Goal: Check status: Check status

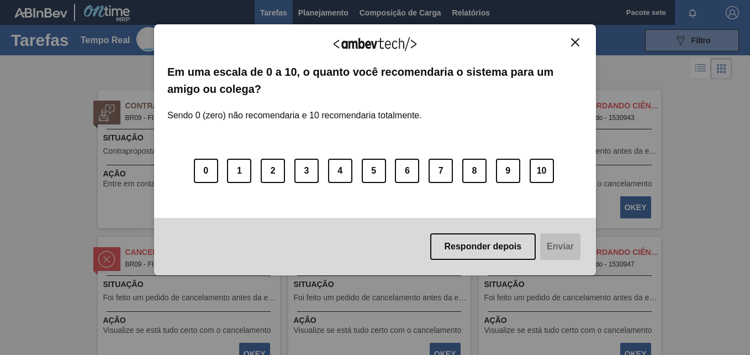
click at [496, 242] on button "Responder depois" at bounding box center [483, 246] width 106 height 27
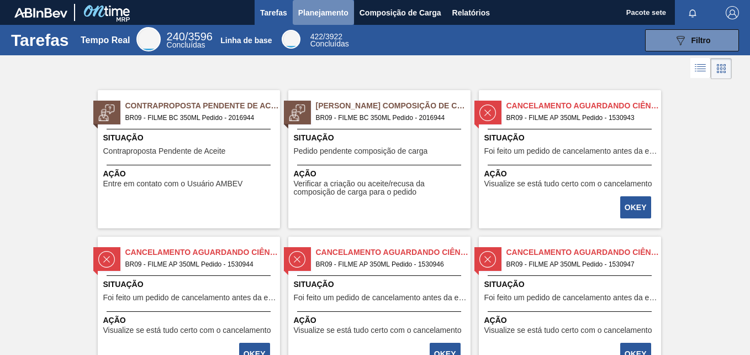
click at [323, 15] on span "Planejamento" at bounding box center [323, 12] width 50 height 13
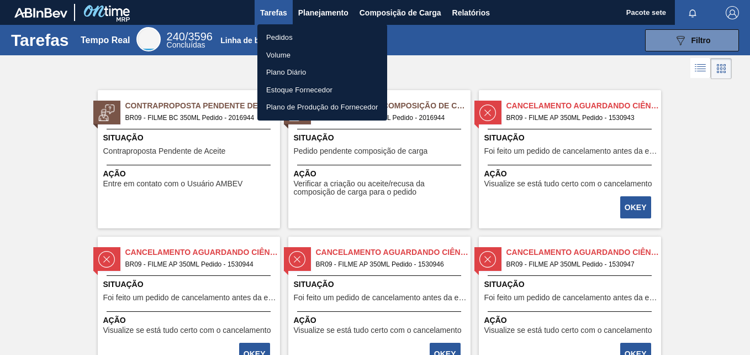
click at [287, 39] on font "Pedidos" at bounding box center [279, 37] width 27 height 11
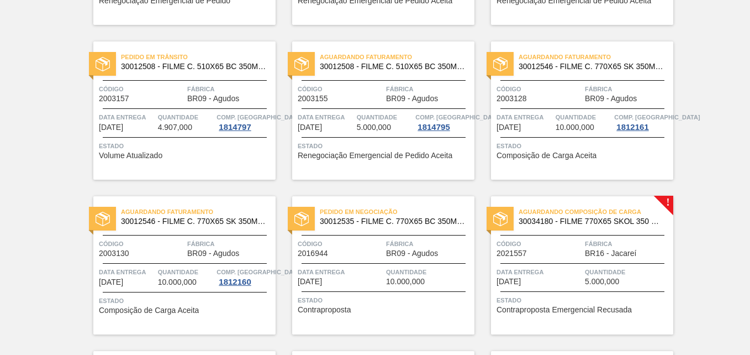
scroll to position [331, 0]
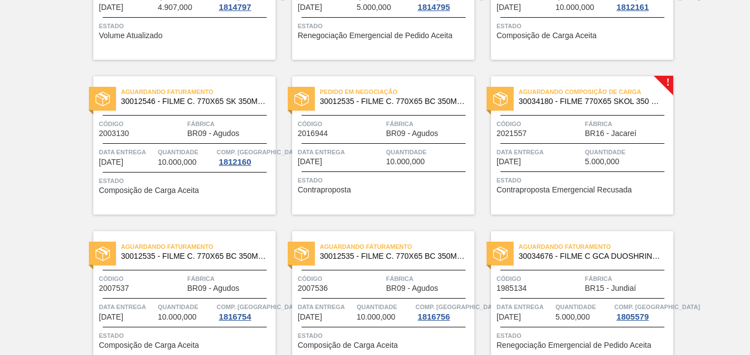
click at [668, 83] on div "Aguardando Composição de Carga 30034180 - FILME 770X65 SKOL 350 MP C12 Código 2…" at bounding box center [582, 145] width 182 height 138
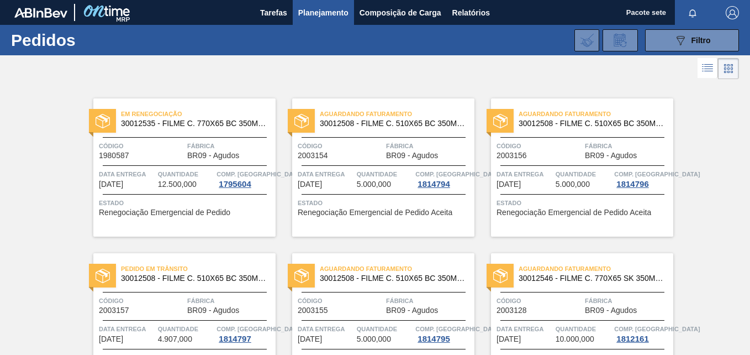
click at [168, 123] on span "30012535 - FILME C. 770X65 BC 350ML C12 429" at bounding box center [194, 123] width 146 height 8
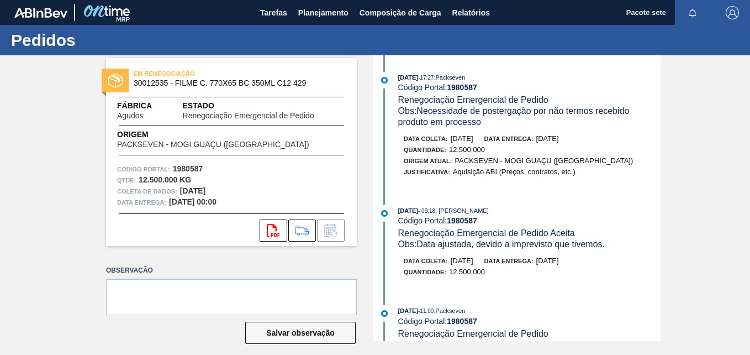
click at [698, 169] on div "EM RENEGOCIAÇÃO 30012535 - FILME C. 770X65 BC 350ML C12 429 Fábrica Agudos Esta…" at bounding box center [375, 198] width 750 height 286
click at [302, 224] on icon at bounding box center [302, 230] width 18 height 13
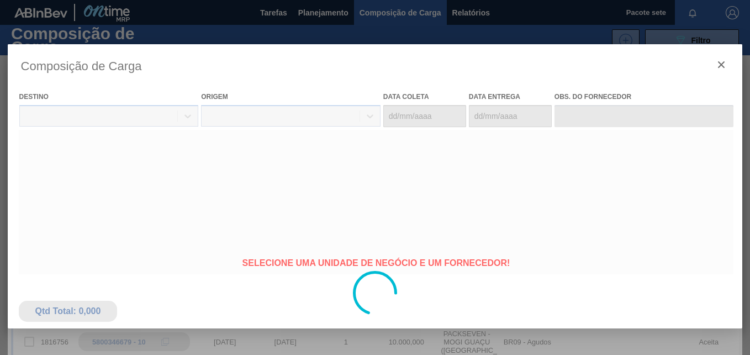
type coleta "[DATE]"
type entrega "[DATE]"
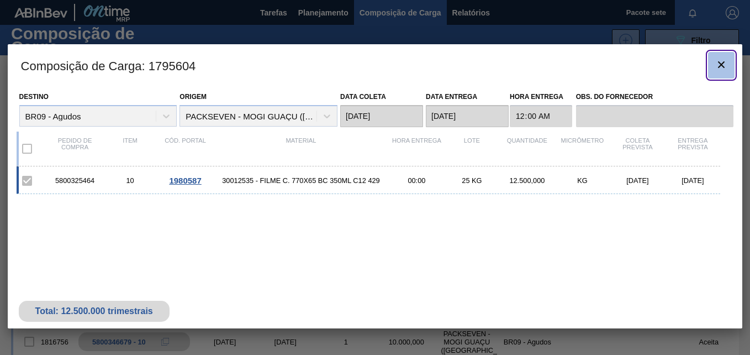
click at [719, 61] on icon "botão de ícone" at bounding box center [721, 64] width 13 height 13
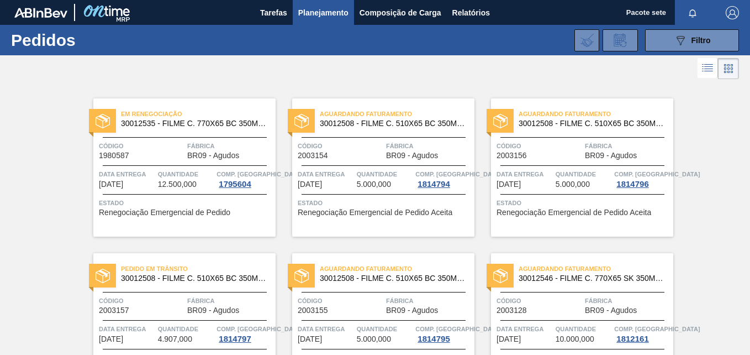
scroll to position [166, 0]
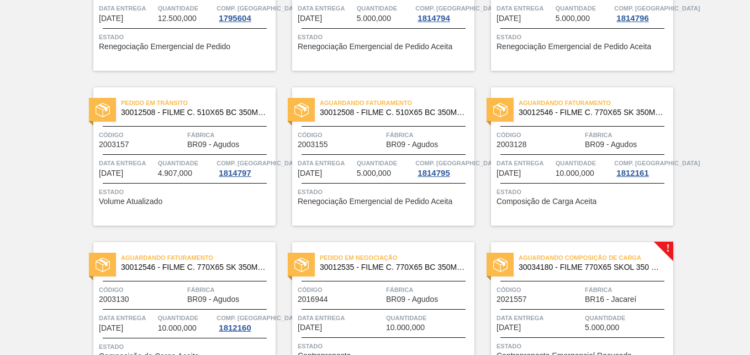
click at [626, 253] on span "Aguardando Composição de Carga" at bounding box center [596, 257] width 155 height 11
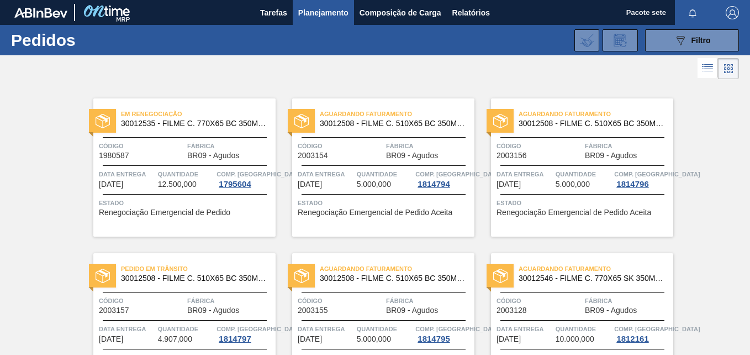
click at [385, 136] on div "Aguardando Faturamento 30012508 - FILME C. 510X65 BC 350ML MP C18 429 Código 20…" at bounding box center [383, 167] width 182 height 138
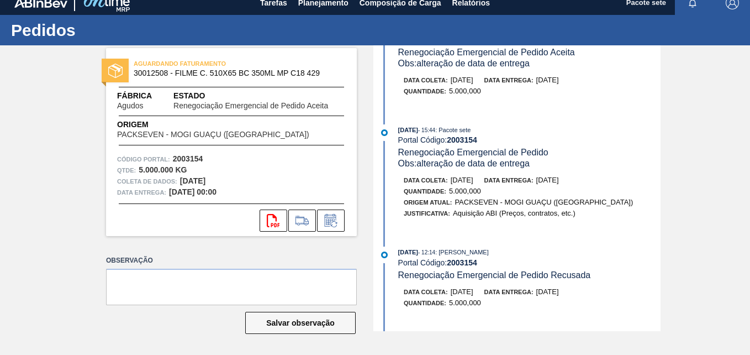
scroll to position [55, 0]
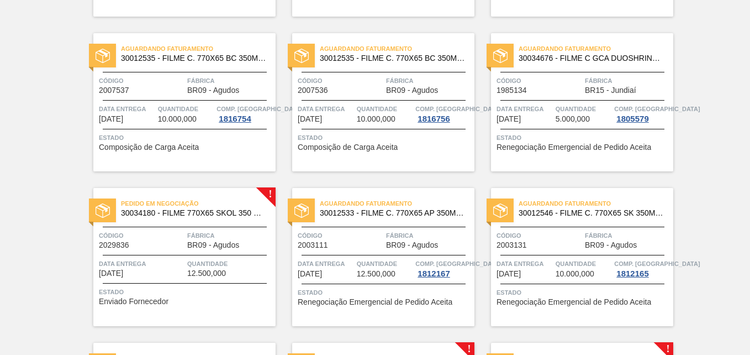
scroll to position [552, 0]
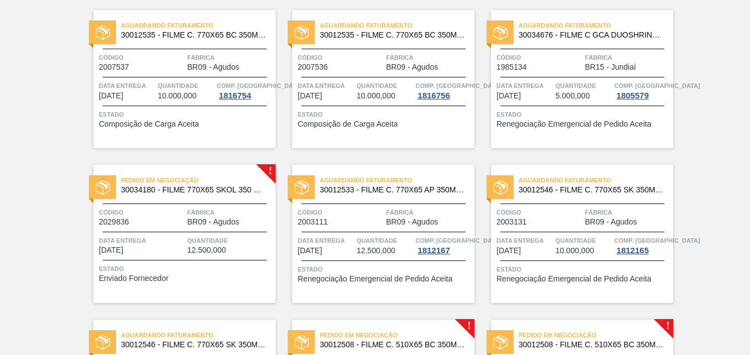
click at [186, 178] on span "Pedido em Negociação" at bounding box center [198, 180] width 155 height 11
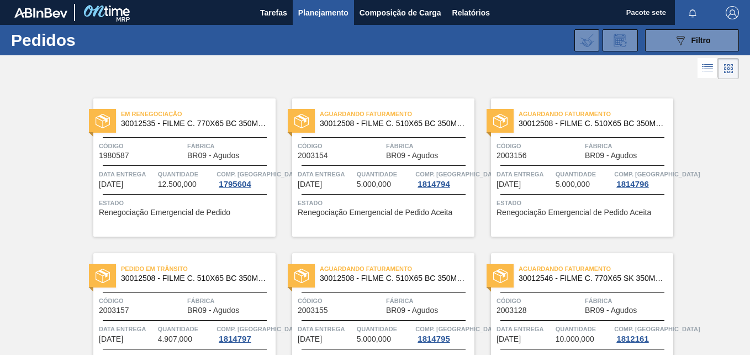
click at [345, 13] on span "Planejamento" at bounding box center [323, 12] width 50 height 13
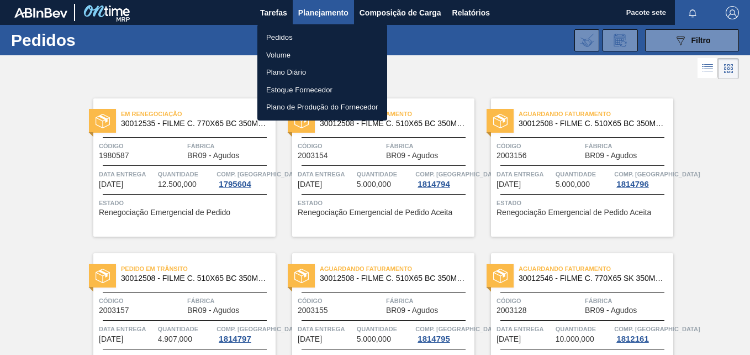
click at [394, 15] on div at bounding box center [375, 177] width 750 height 355
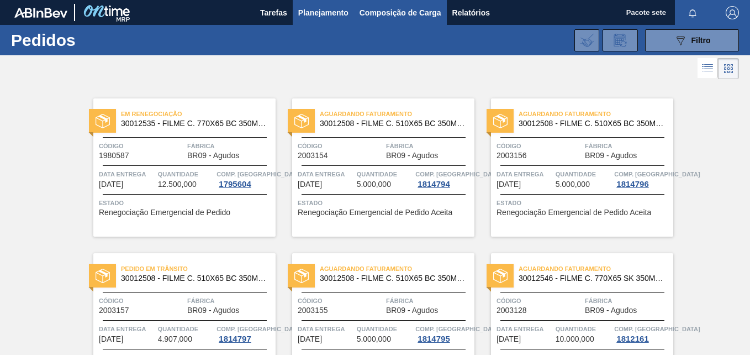
click at [387, 12] on span "Composição de Carga" at bounding box center [401, 12] width 82 height 13
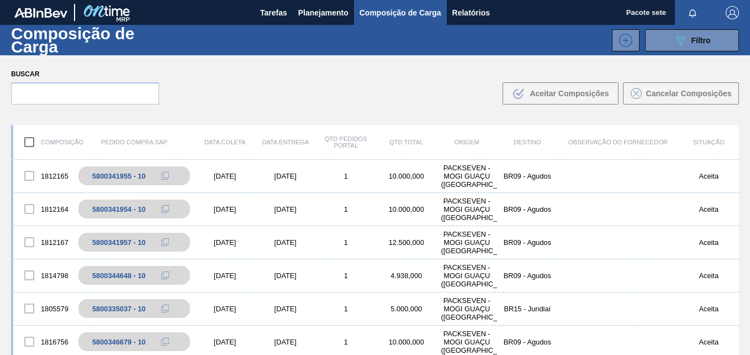
click at [628, 9] on span "Pacote sete" at bounding box center [646, 12] width 40 height 25
click at [574, 87] on div "Composição de Carga 089F7B8B-B2A5-4AFE-B5C0-19BA573D28AC Filtro 089F7B8B-B2A5-4…" at bounding box center [375, 190] width 750 height 330
click at [620, 46] on icon at bounding box center [626, 40] width 18 height 13
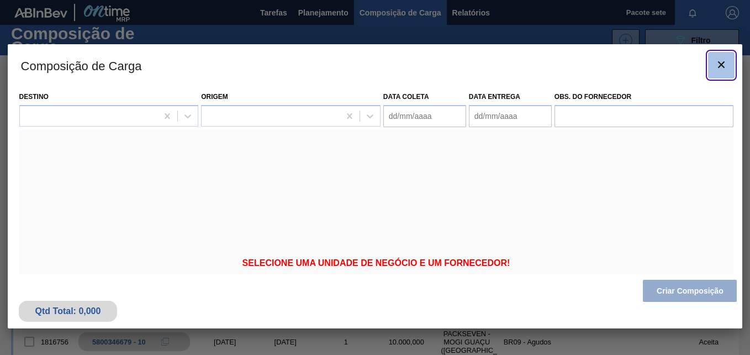
click at [722, 67] on icon "botão de ícone" at bounding box center [721, 64] width 13 height 13
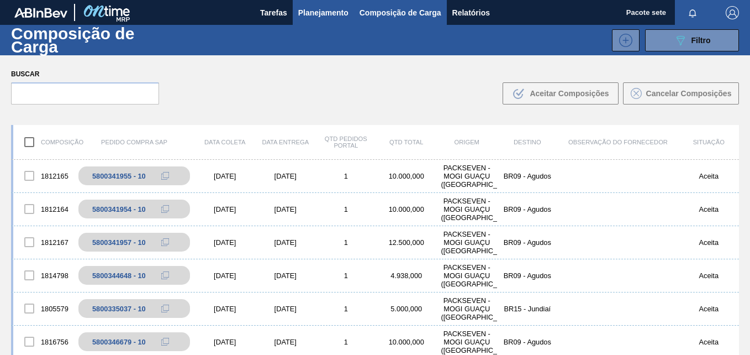
click at [321, 15] on span "Planejamento" at bounding box center [323, 12] width 50 height 13
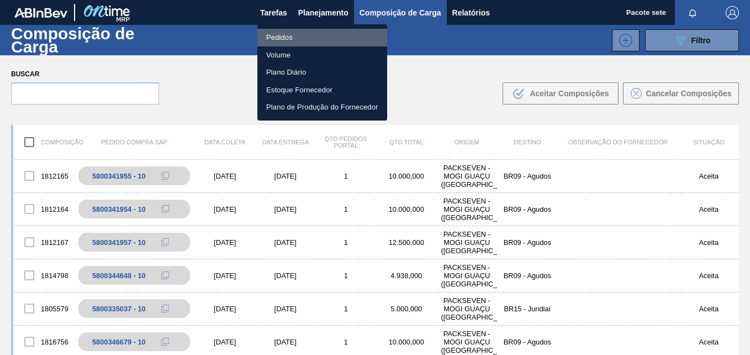
click at [284, 34] on font "Pedidos" at bounding box center [279, 37] width 27 height 11
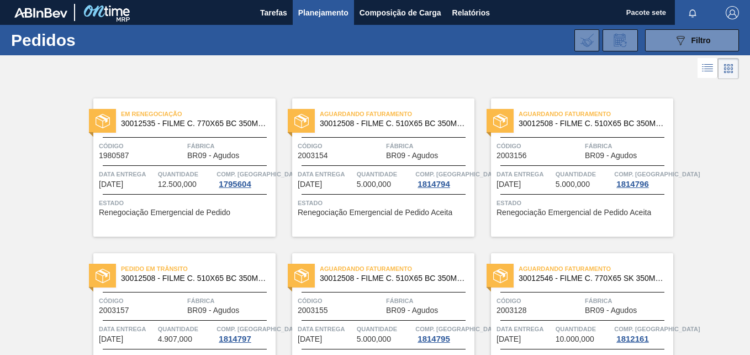
click at [373, 110] on span "Aguardando Faturamento" at bounding box center [397, 113] width 155 height 11
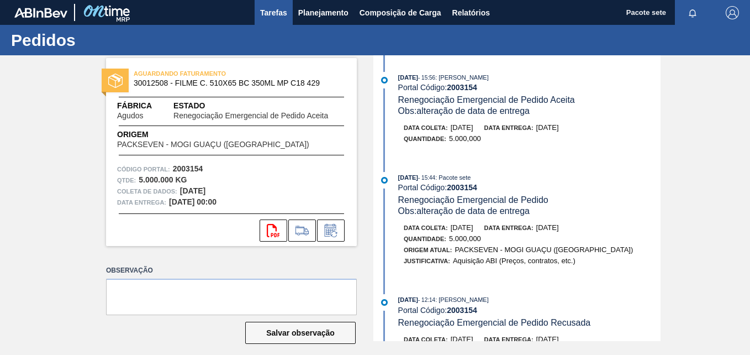
click at [280, 14] on span "Tarefas" at bounding box center [273, 12] width 27 height 13
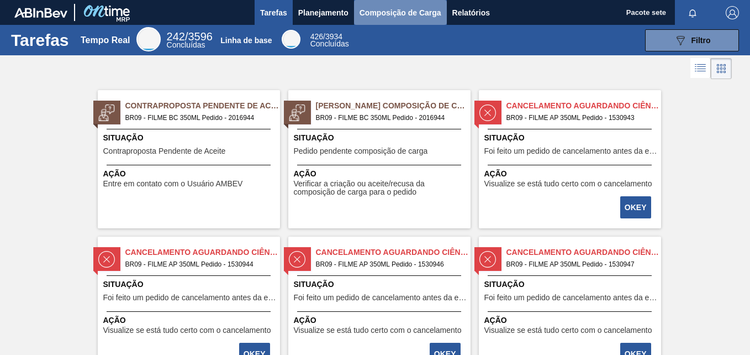
click at [413, 14] on span "Composição de Carga" at bounding box center [401, 12] width 82 height 13
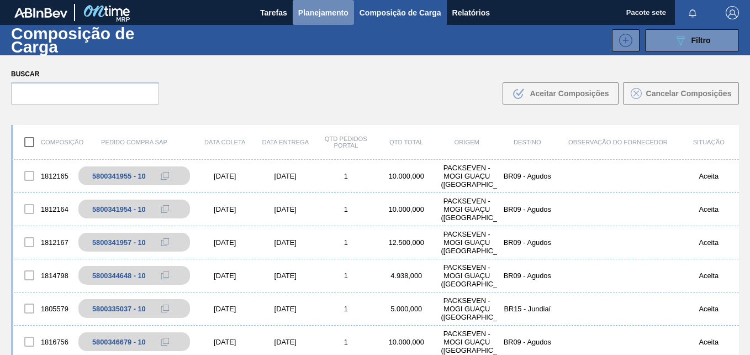
click at [325, 9] on span "Planejamento" at bounding box center [323, 12] width 50 height 13
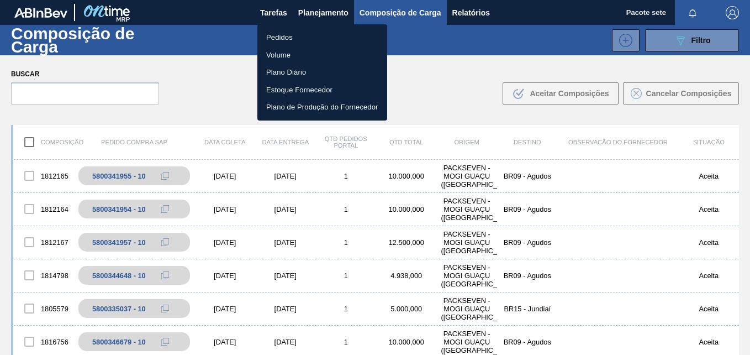
click at [681, 40] on div at bounding box center [375, 177] width 750 height 355
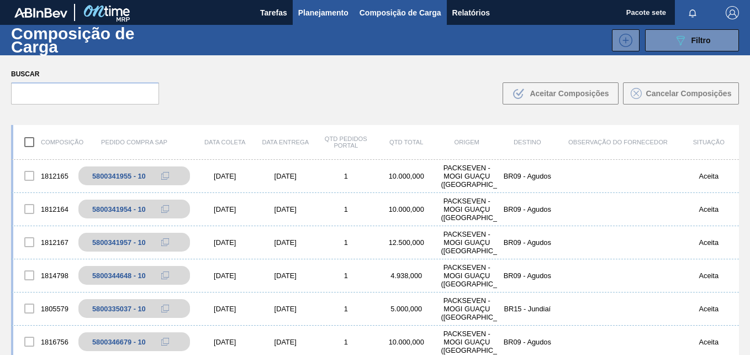
click at [315, 13] on span "Planejamento" at bounding box center [323, 12] width 50 height 13
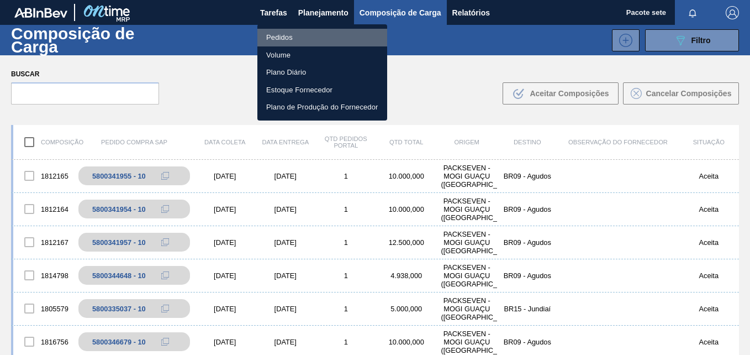
click at [282, 35] on font "Pedidos" at bounding box center [279, 37] width 27 height 11
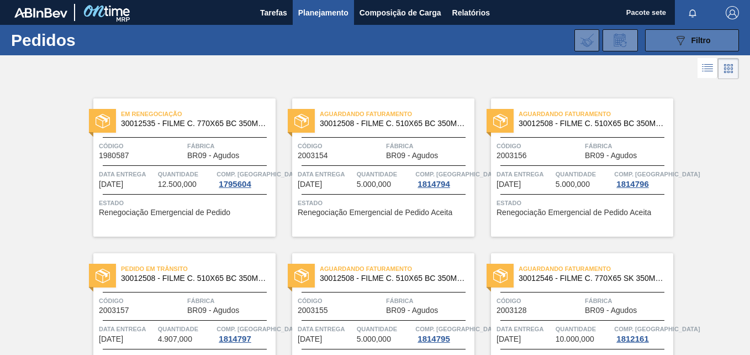
click at [667, 48] on button "089F7B8B-B2A5-4AFE-B5C0-19BA573D28AC Filtro" at bounding box center [692, 40] width 94 height 22
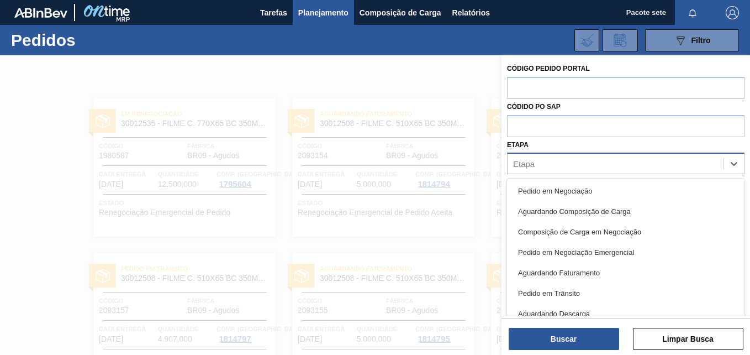
click at [723, 162] on span at bounding box center [723, 163] width 1 height 11
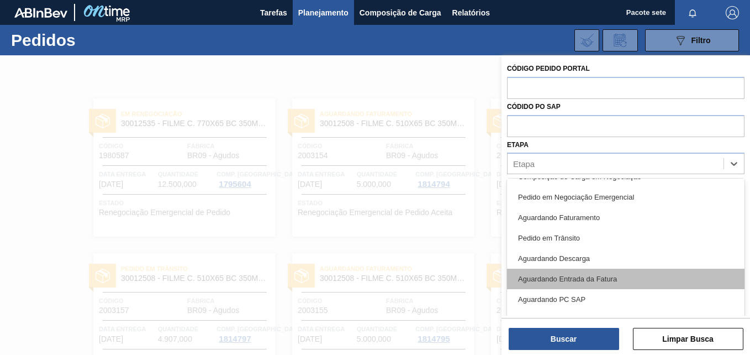
scroll to position [145, 0]
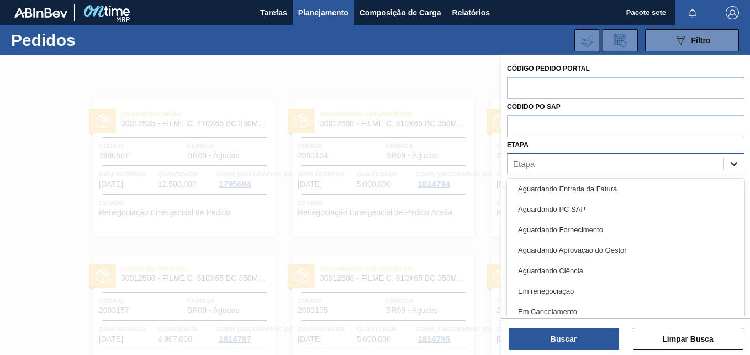
click at [739, 159] on div at bounding box center [734, 164] width 20 height 20
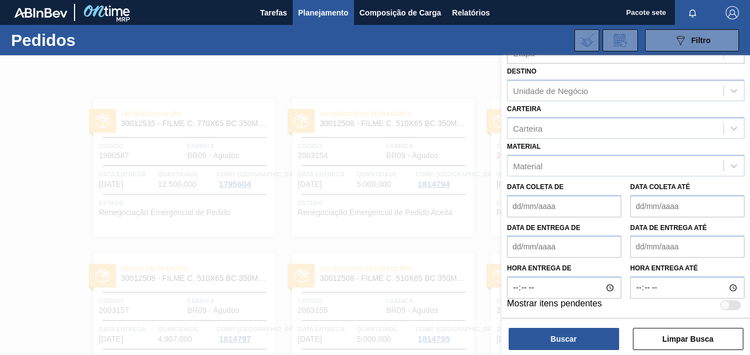
scroll to position [112, 0]
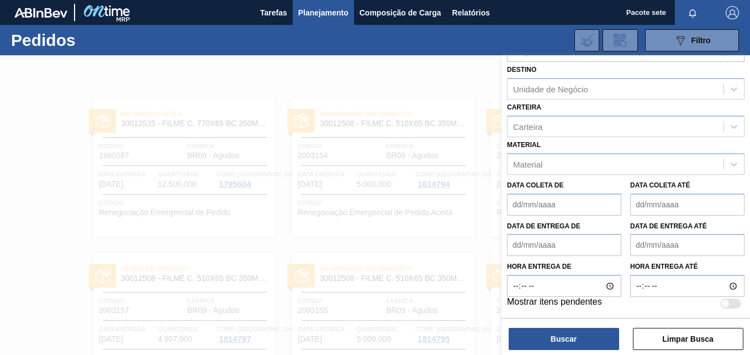
click at [730, 305] on div at bounding box center [730, 303] width 21 height 10
checkbox input "true"
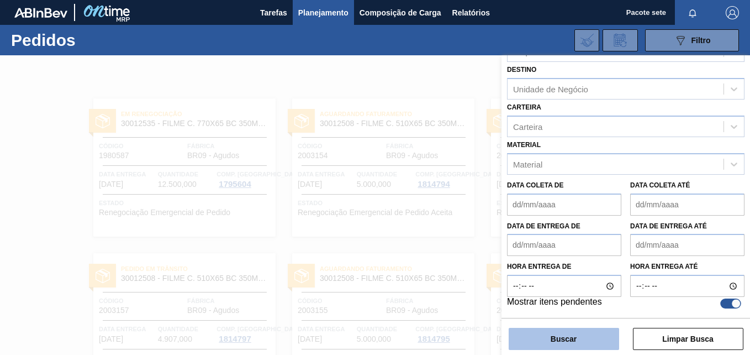
click at [569, 349] on button "Buscar" at bounding box center [564, 338] width 110 height 22
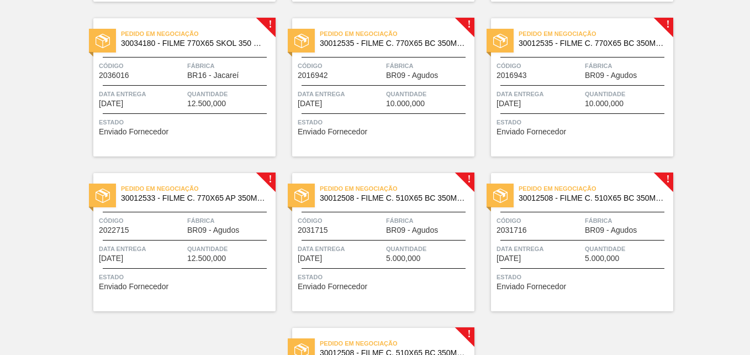
scroll to position [0, 0]
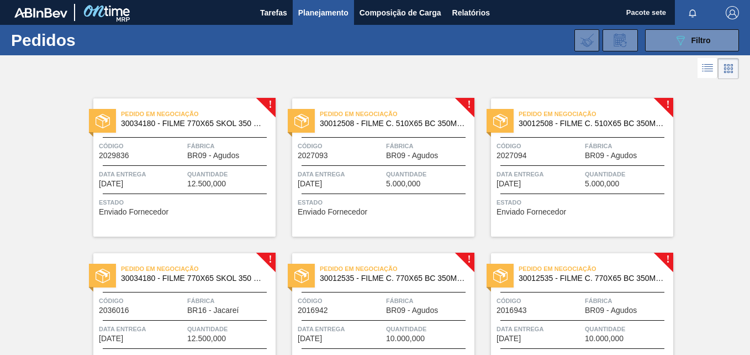
click at [227, 113] on span "Pedido em Negociação" at bounding box center [198, 113] width 155 height 11
click at [315, 13] on span "Planejamento" at bounding box center [323, 12] width 50 height 13
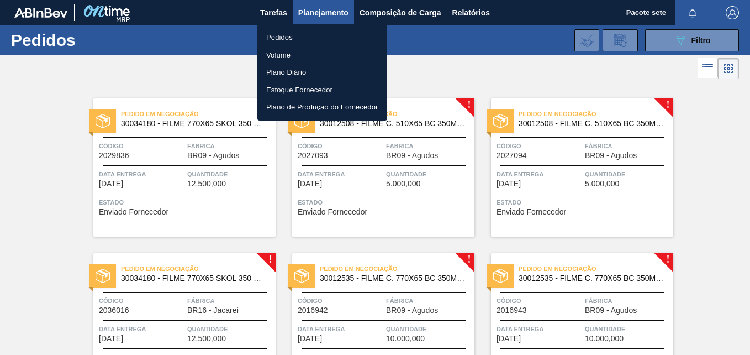
click at [281, 72] on font "Plano Diário" at bounding box center [286, 72] width 40 height 11
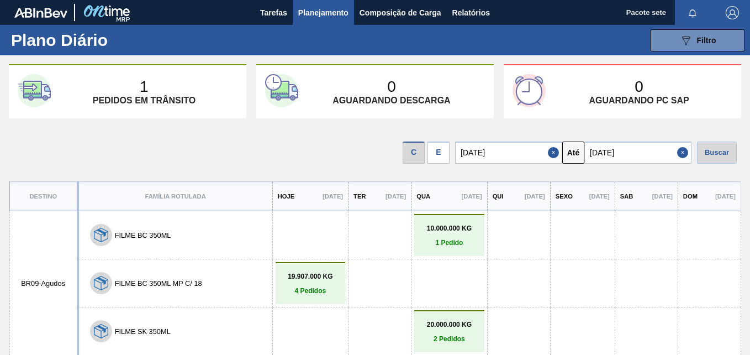
click at [302, 278] on p "19.907.000 KG" at bounding box center [310, 276] width 64 height 8
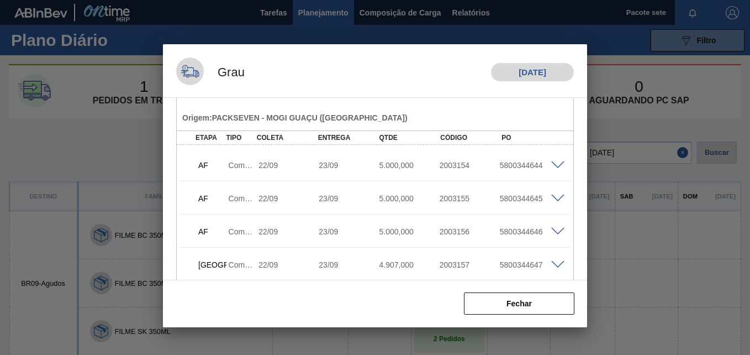
scroll to position [52, 0]
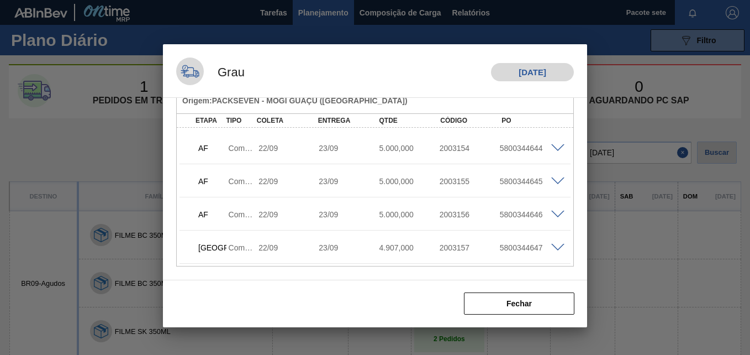
click at [556, 144] on span at bounding box center [557, 148] width 13 height 8
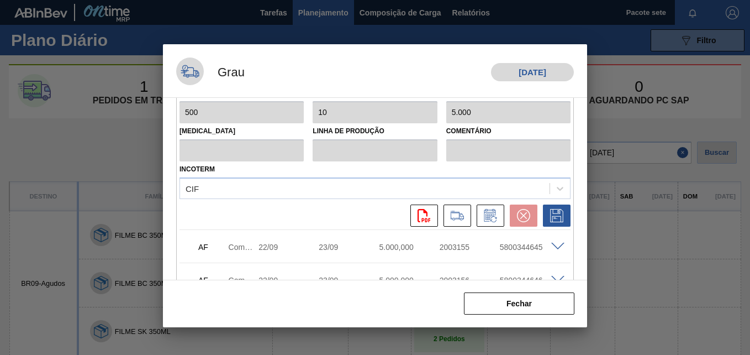
scroll to position [273, 0]
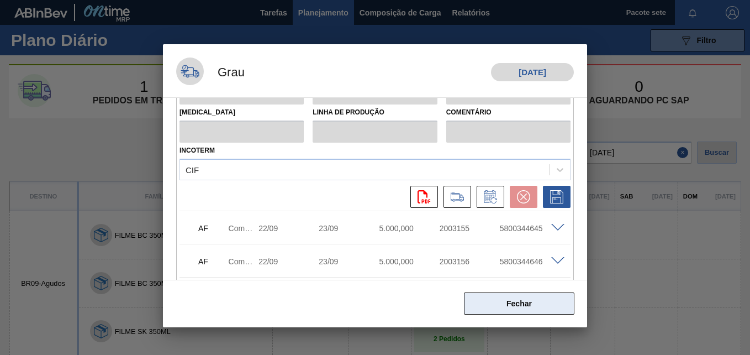
click at [527, 314] on button "Fechar" at bounding box center [519, 303] width 110 height 22
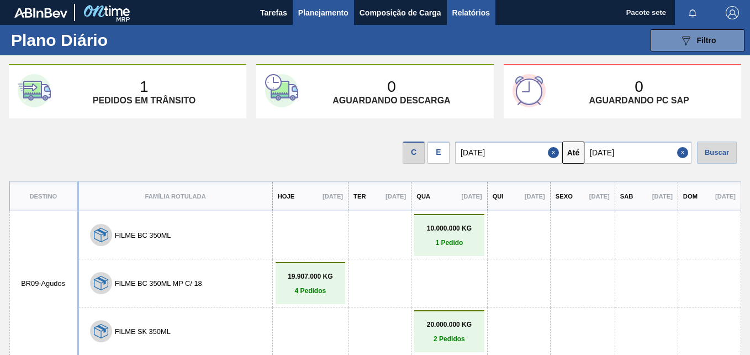
click at [456, 12] on span "Relatórios" at bounding box center [471, 12] width 38 height 13
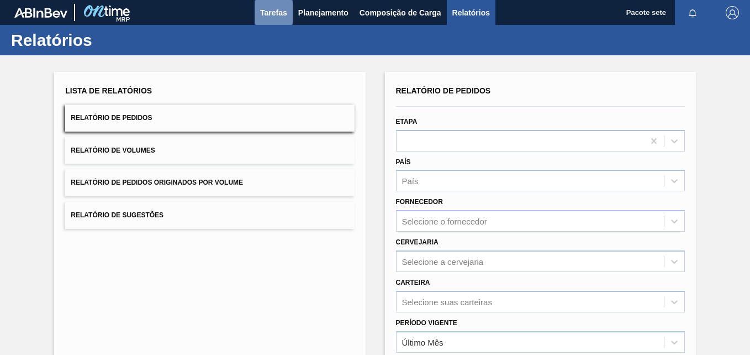
click at [276, 10] on span "Tarefas" at bounding box center [273, 12] width 27 height 13
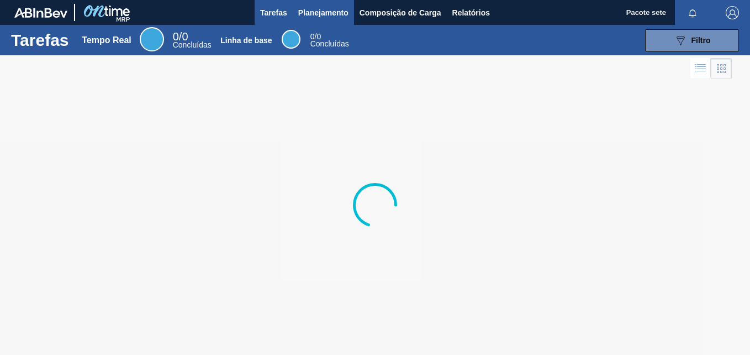
click at [326, 14] on span "Planejamento" at bounding box center [323, 12] width 50 height 13
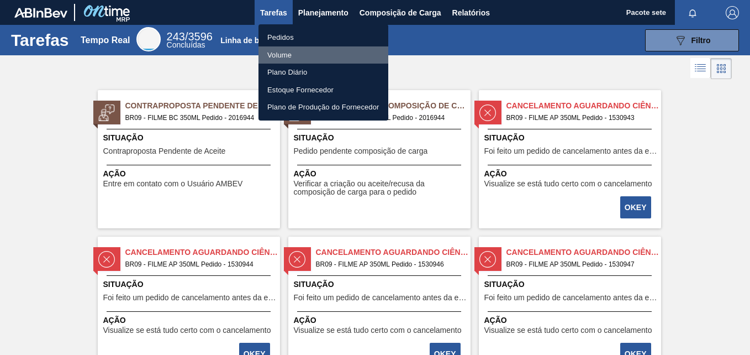
click at [274, 54] on font "Volume" at bounding box center [279, 55] width 24 height 11
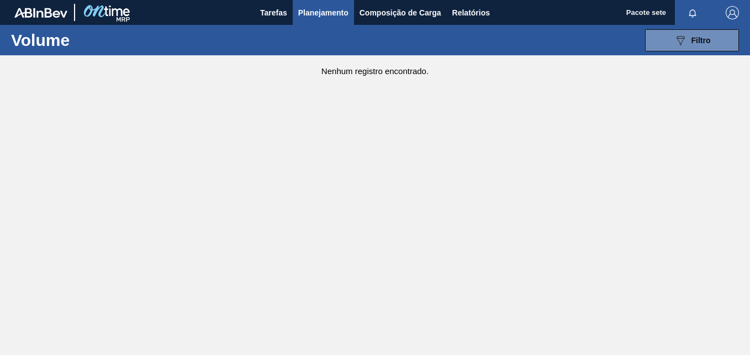
click at [325, 13] on span "Planejamento" at bounding box center [323, 12] width 50 height 13
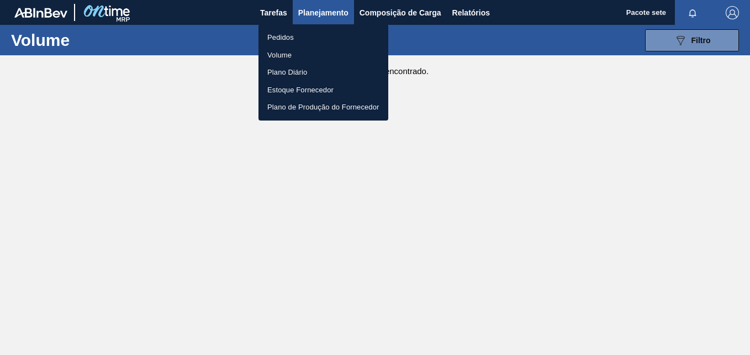
click at [284, 38] on font "Pedidos" at bounding box center [280, 37] width 27 height 11
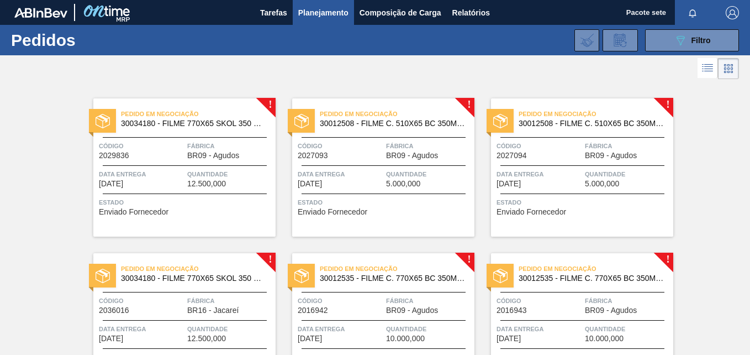
click at [729, 15] on img "button" at bounding box center [732, 12] width 13 height 13
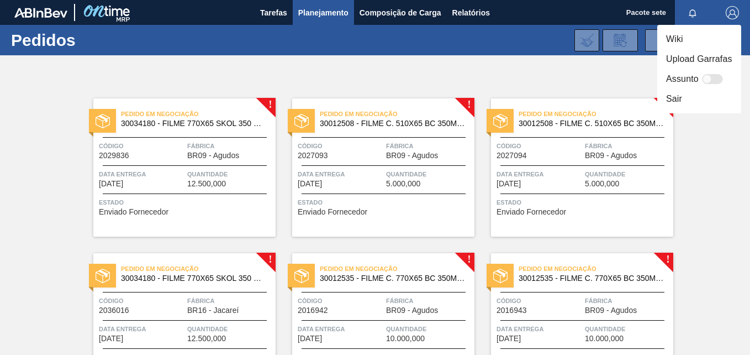
click at [732, 14] on div at bounding box center [375, 177] width 750 height 355
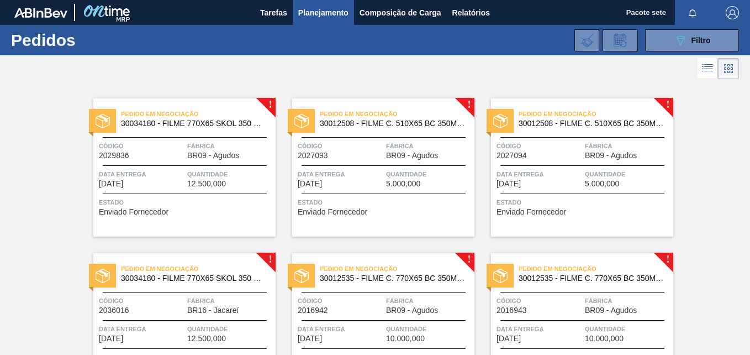
click at [730, 11] on img "button" at bounding box center [732, 12] width 13 height 13
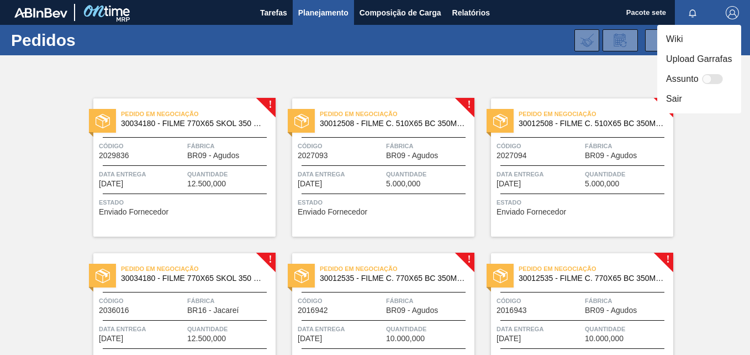
click at [307, 9] on div at bounding box center [375, 177] width 750 height 355
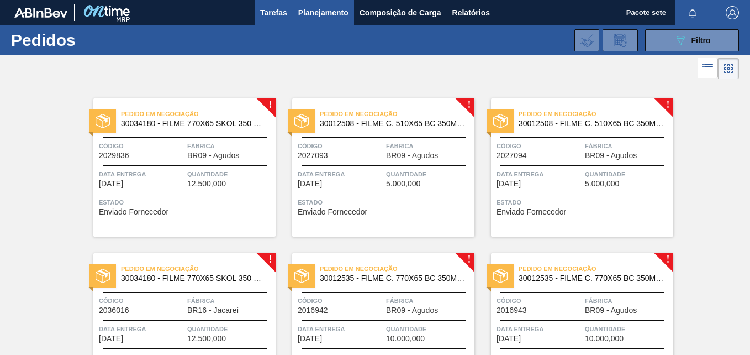
click at [267, 10] on span "Tarefas" at bounding box center [273, 12] width 27 height 13
